Goal: Information Seeking & Learning: Learn about a topic

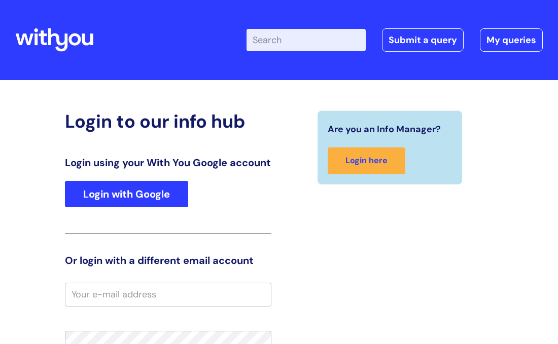
type input "Paula.Walker@wearewithyou.org.uk"
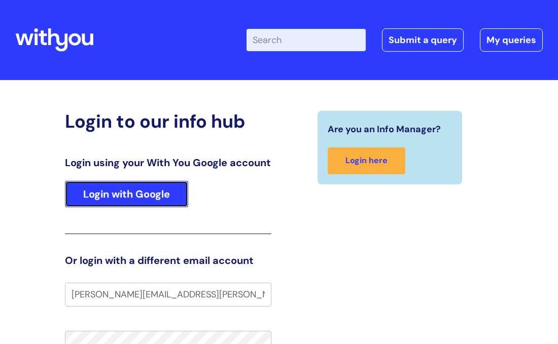
click at [148, 207] on link "Login with Google" at bounding box center [126, 194] width 123 height 26
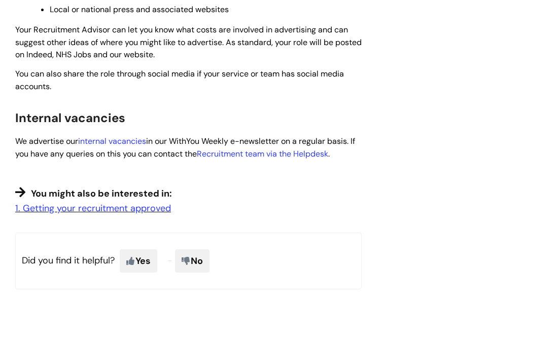
scroll to position [619, 0]
click at [98, 146] on link "internal vacancies" at bounding box center [112, 140] width 68 height 11
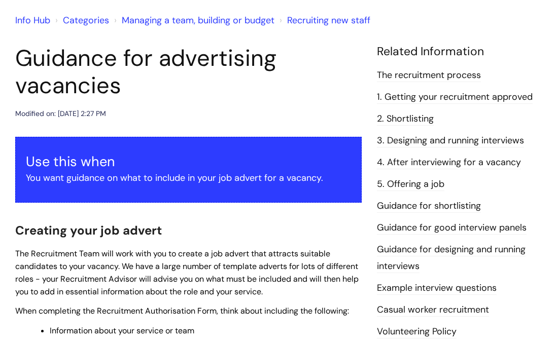
scroll to position [83, 0]
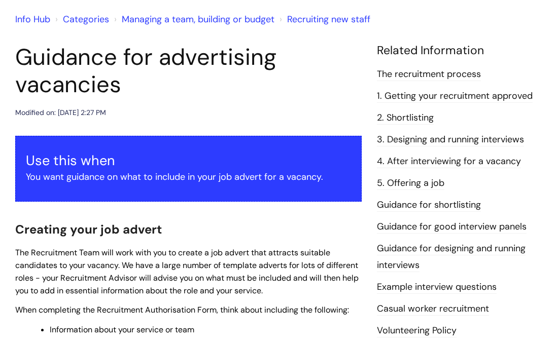
click at [85, 18] on link "Categories" at bounding box center [86, 19] width 46 height 12
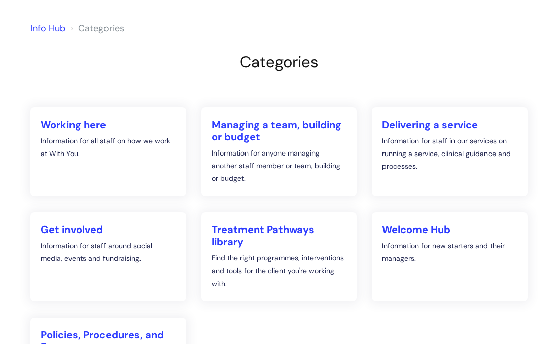
scroll to position [43, 0]
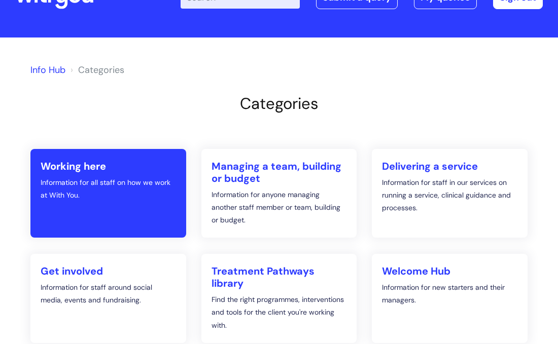
click at [84, 161] on h2 "Working here" at bounding box center [108, 166] width 135 height 12
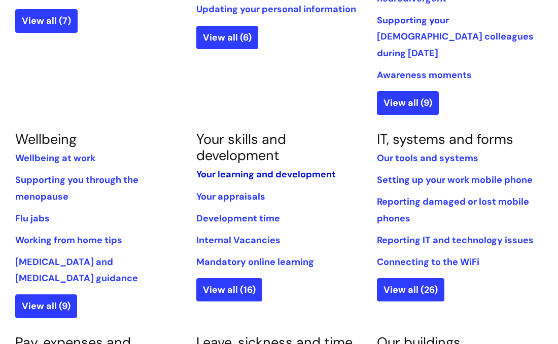
scroll to position [375, 0]
click at [263, 168] on link "Your learning and development" at bounding box center [265, 174] width 139 height 12
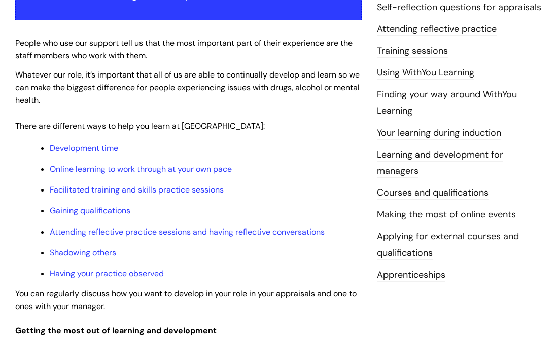
scroll to position [240, 0]
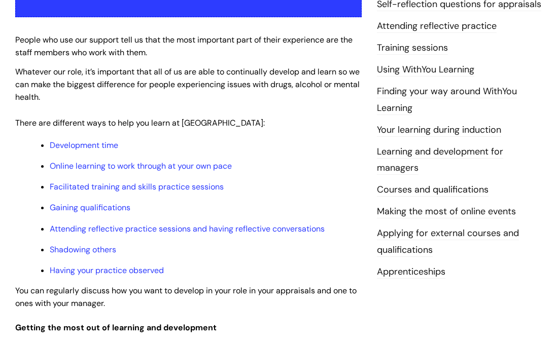
click at [416, 189] on link "Courses and qualifications" at bounding box center [433, 190] width 112 height 13
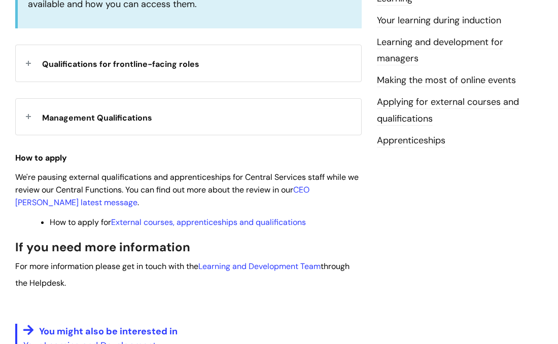
scroll to position [410, 0]
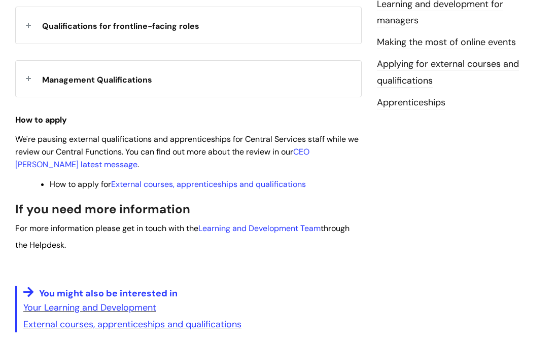
click at [79, 81] on span "Management Qualifications" at bounding box center [97, 80] width 110 height 11
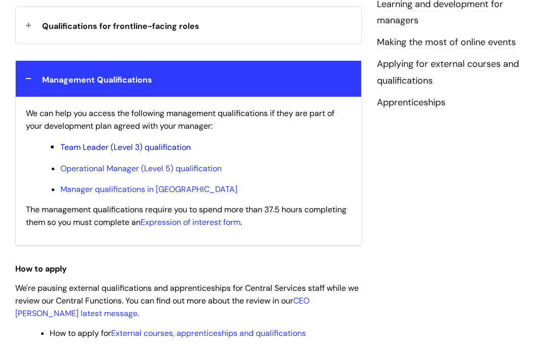
click at [149, 147] on link "Team Leader (Level 3) qualification" at bounding box center [125, 147] width 130 height 11
click at [194, 226] on link "Expression of interest form" at bounding box center [190, 222] width 100 height 11
click at [190, 226] on link "Expression of interest form" at bounding box center [190, 222] width 100 height 11
drag, startPoint x: 196, startPoint y: 148, endPoint x: 62, endPoint y: 148, distance: 133.9
click at [62, 148] on p "Team Leader (Level 3) qualification" at bounding box center [205, 147] width 291 height 13
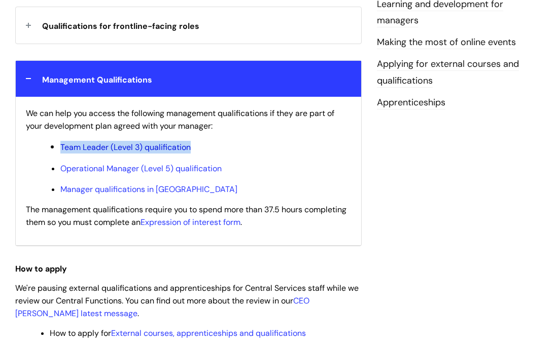
copy link "Team Leader (Level 3) qualification"
click at [149, 146] on link "Team Leader (Level 3) qualification" at bounding box center [125, 147] width 130 height 11
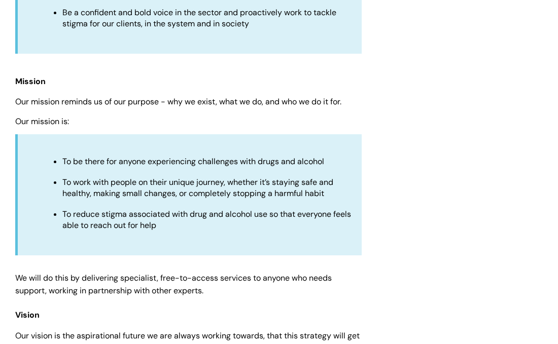
scroll to position [869, 0]
